Goal: Transaction & Acquisition: Purchase product/service

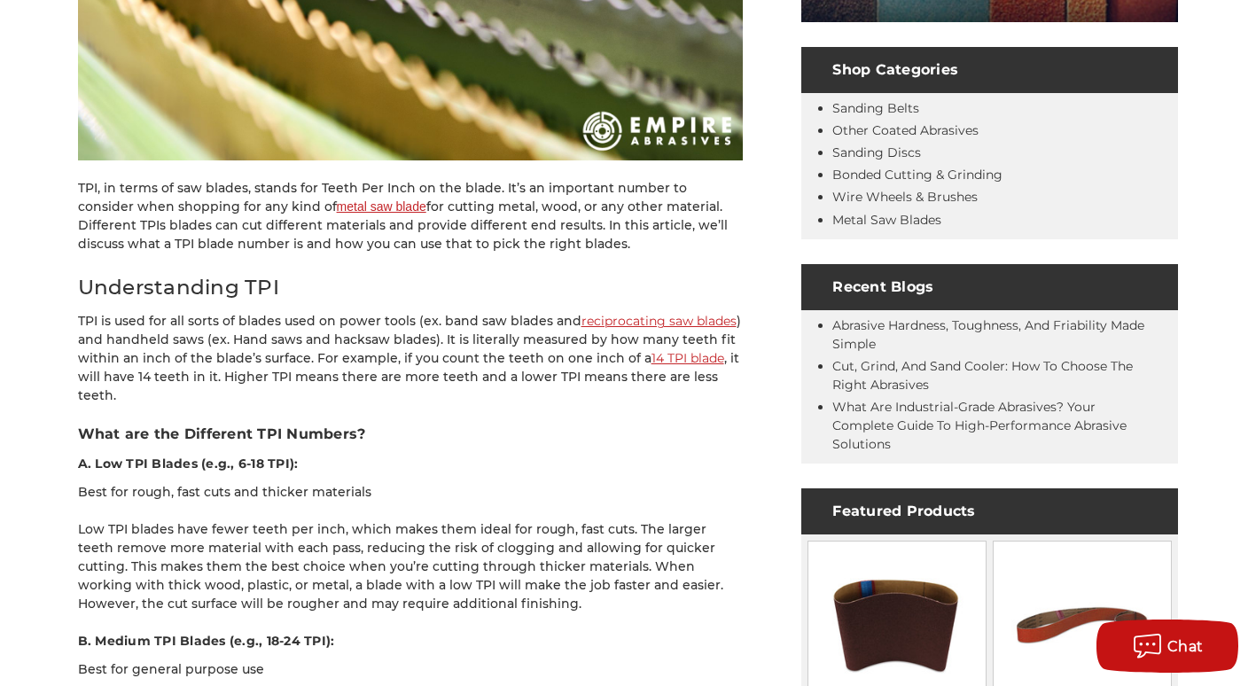
scroll to position [620, 0]
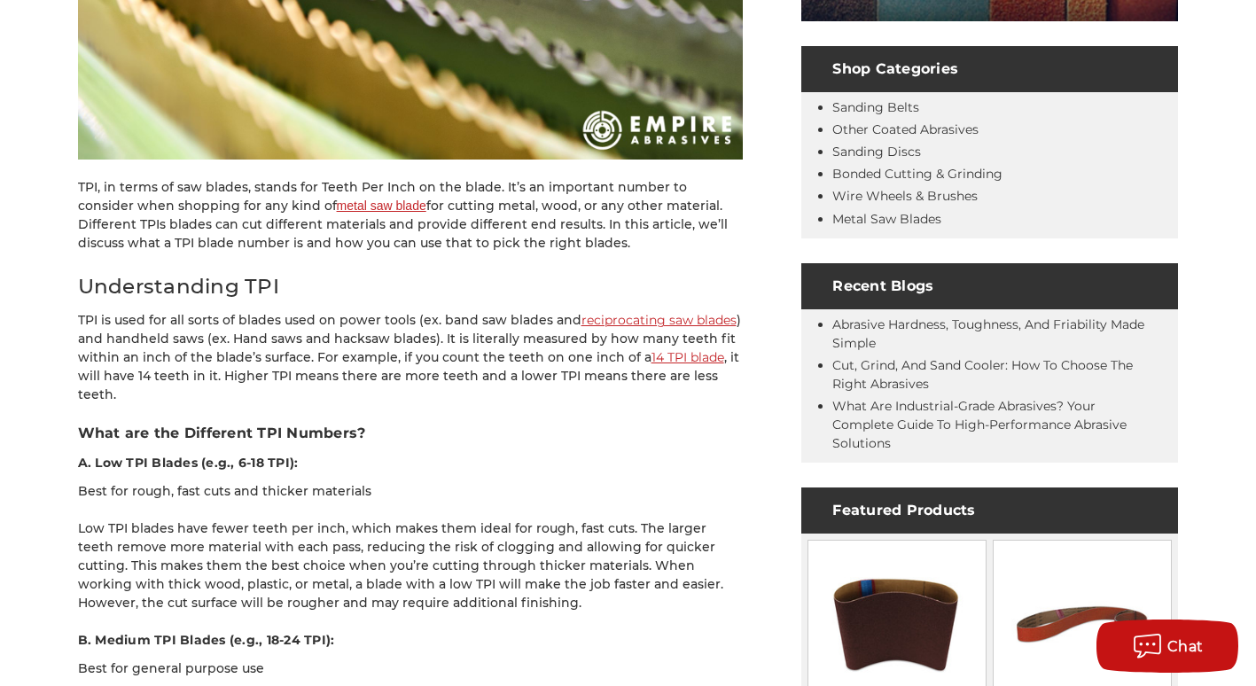
click at [685, 360] on link "14 TPI blade" at bounding box center [687, 357] width 73 height 16
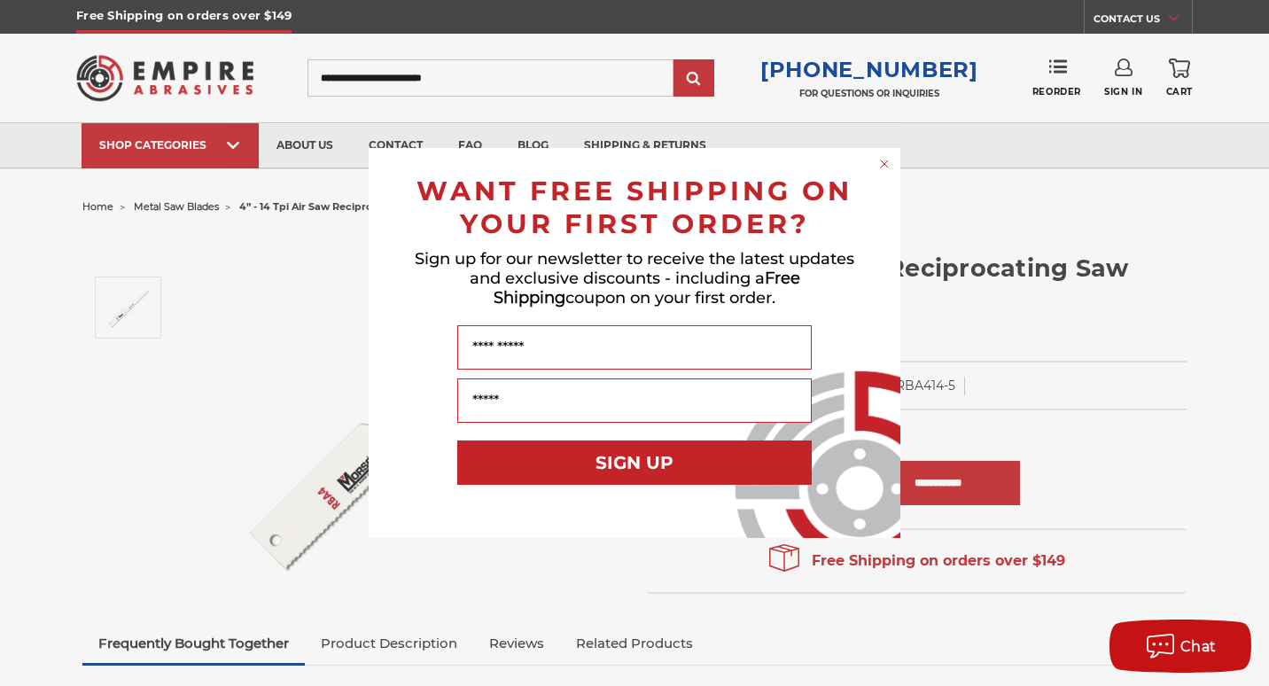
click at [885, 160] on circle "Close dialog" at bounding box center [885, 164] width 17 height 17
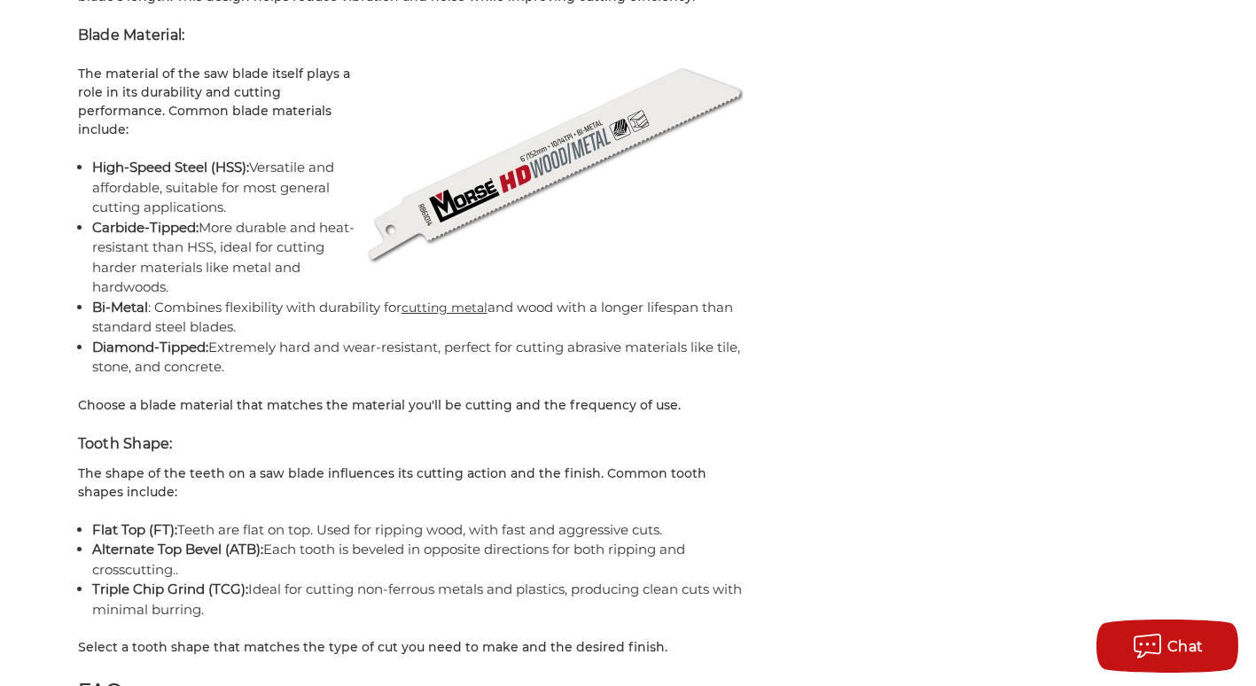
scroll to position [3013, 0]
